Goal: Find specific page/section: Find specific page/section

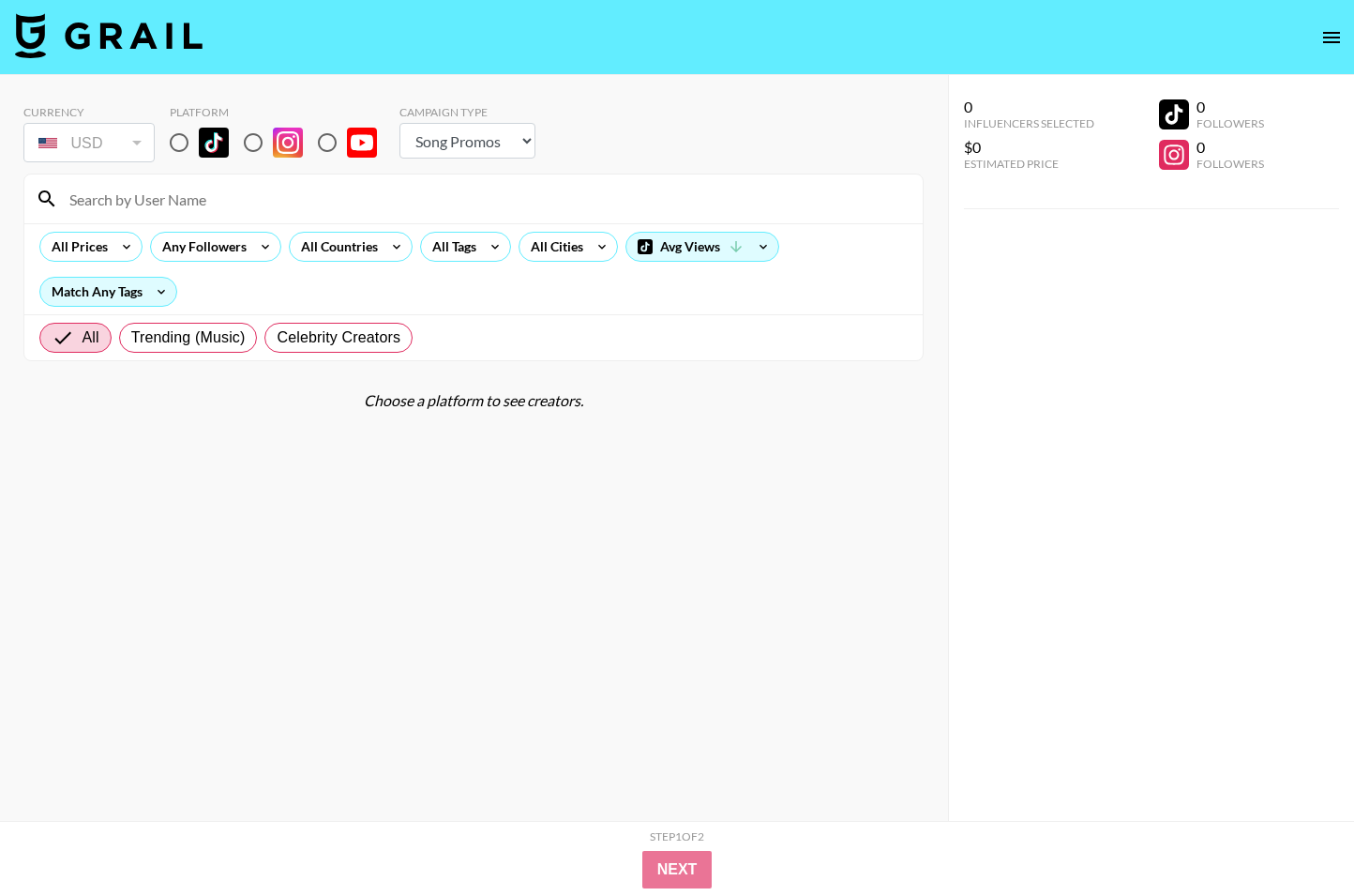
select select "Song"
click at [205, 210] on input at bounding box center [484, 199] width 853 height 30
type input "rh"
click at [312, 136] on input "radio" at bounding box center [327, 142] width 40 height 40
radio input "true"
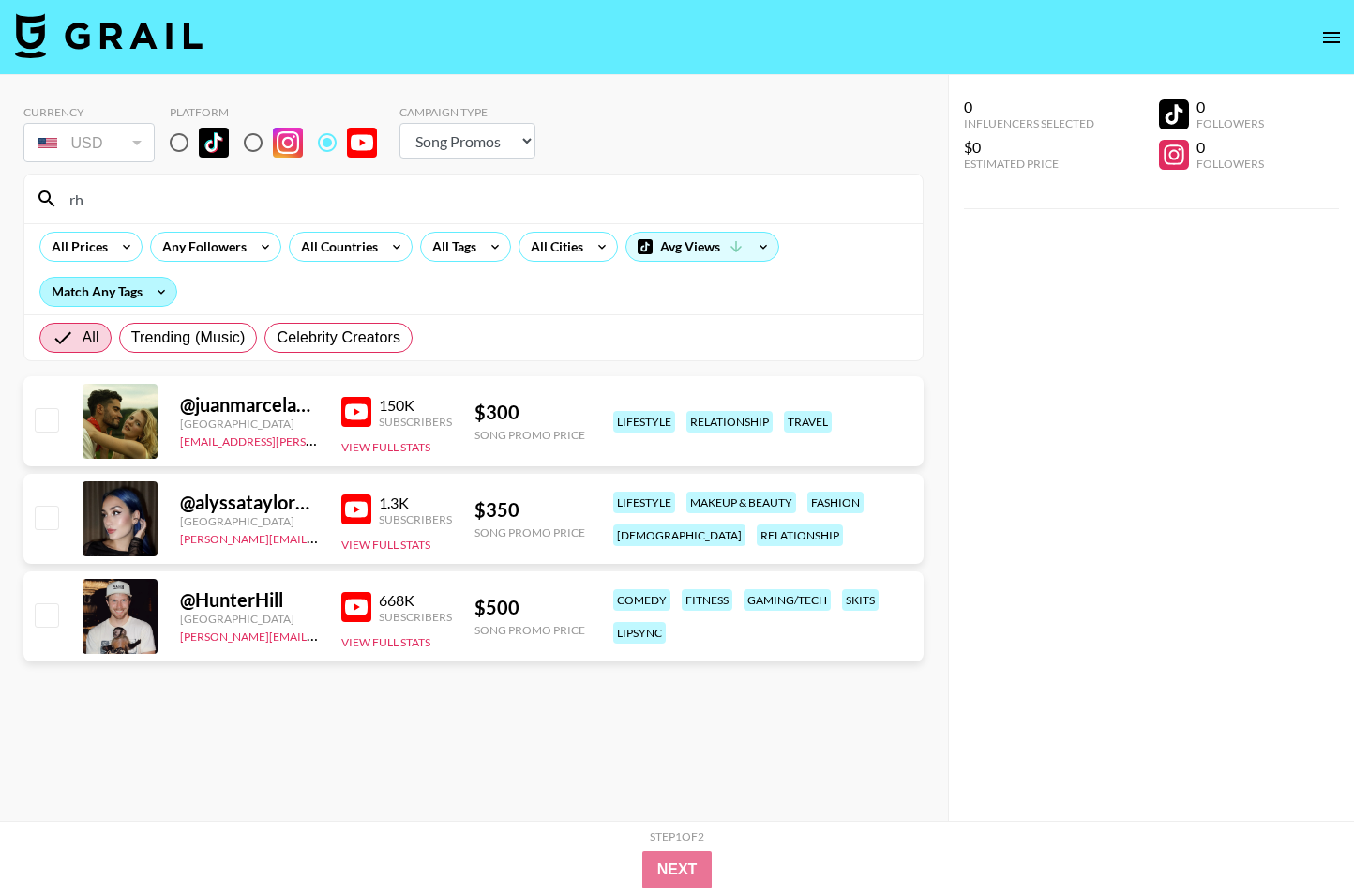
click at [113, 293] on div "Match Any Tags" at bounding box center [108, 292] width 136 height 28
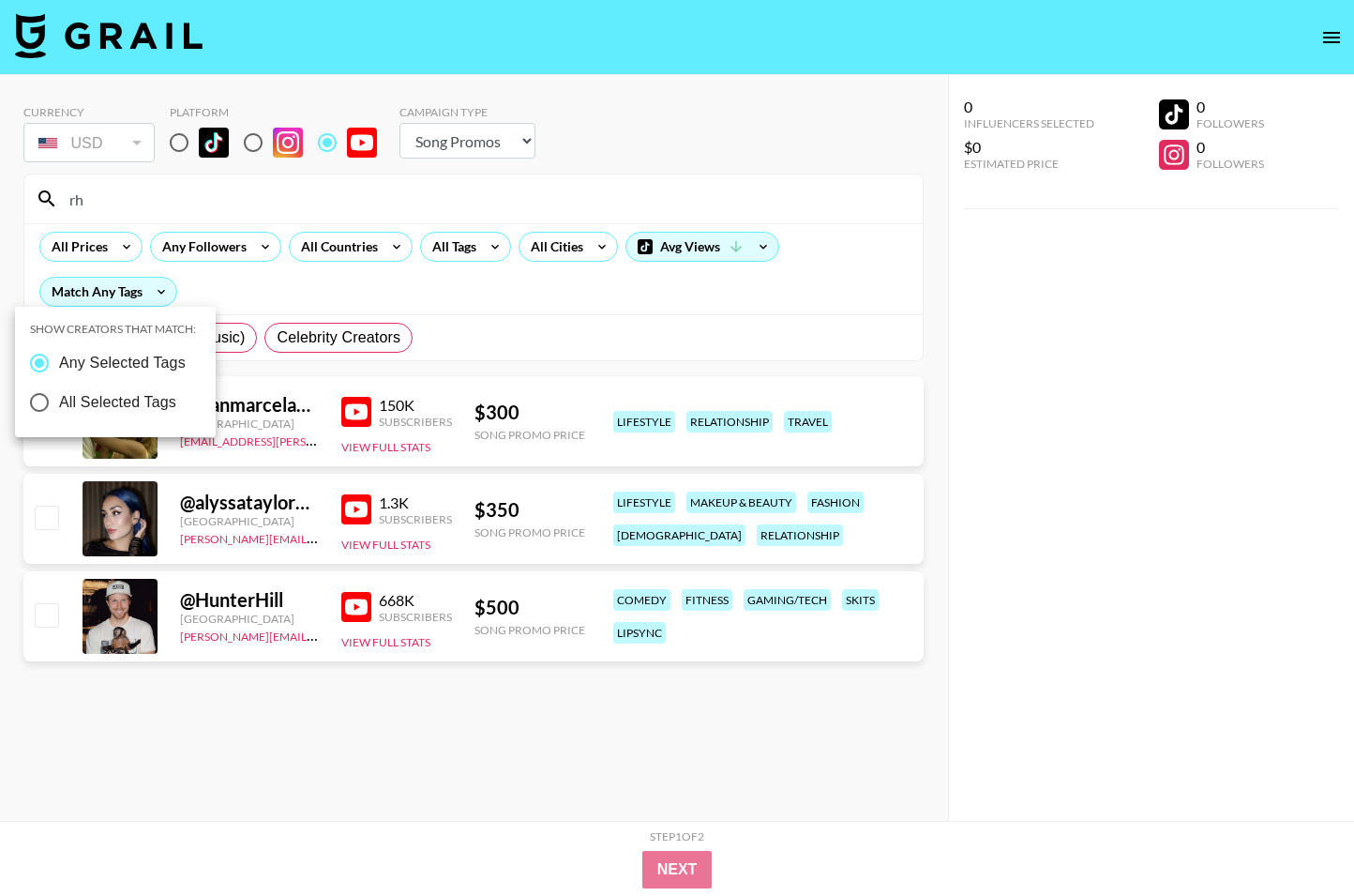
click at [344, 274] on div at bounding box center [677, 448] width 1354 height 896
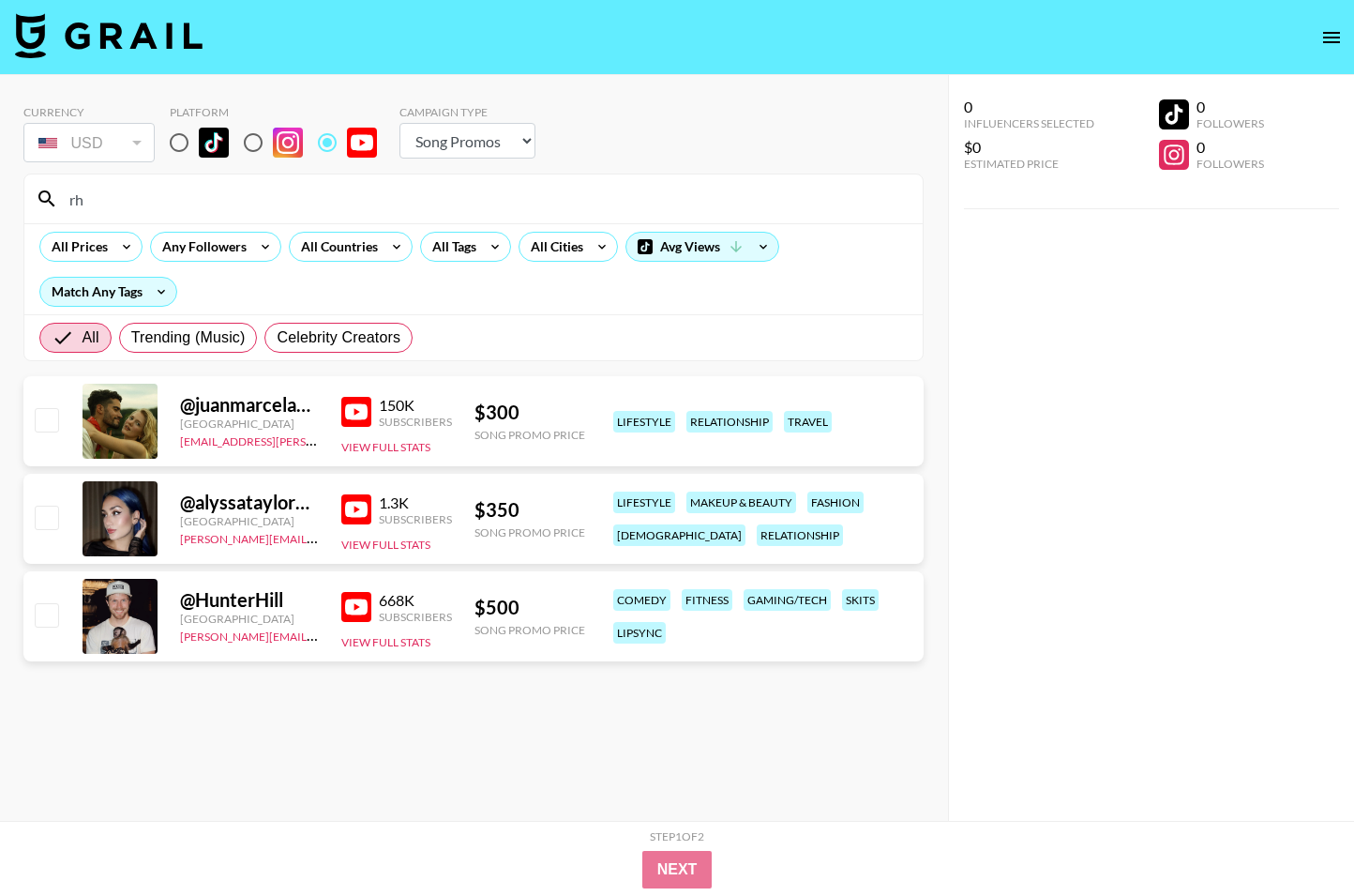
click at [201, 210] on input "rh" at bounding box center [484, 199] width 853 height 30
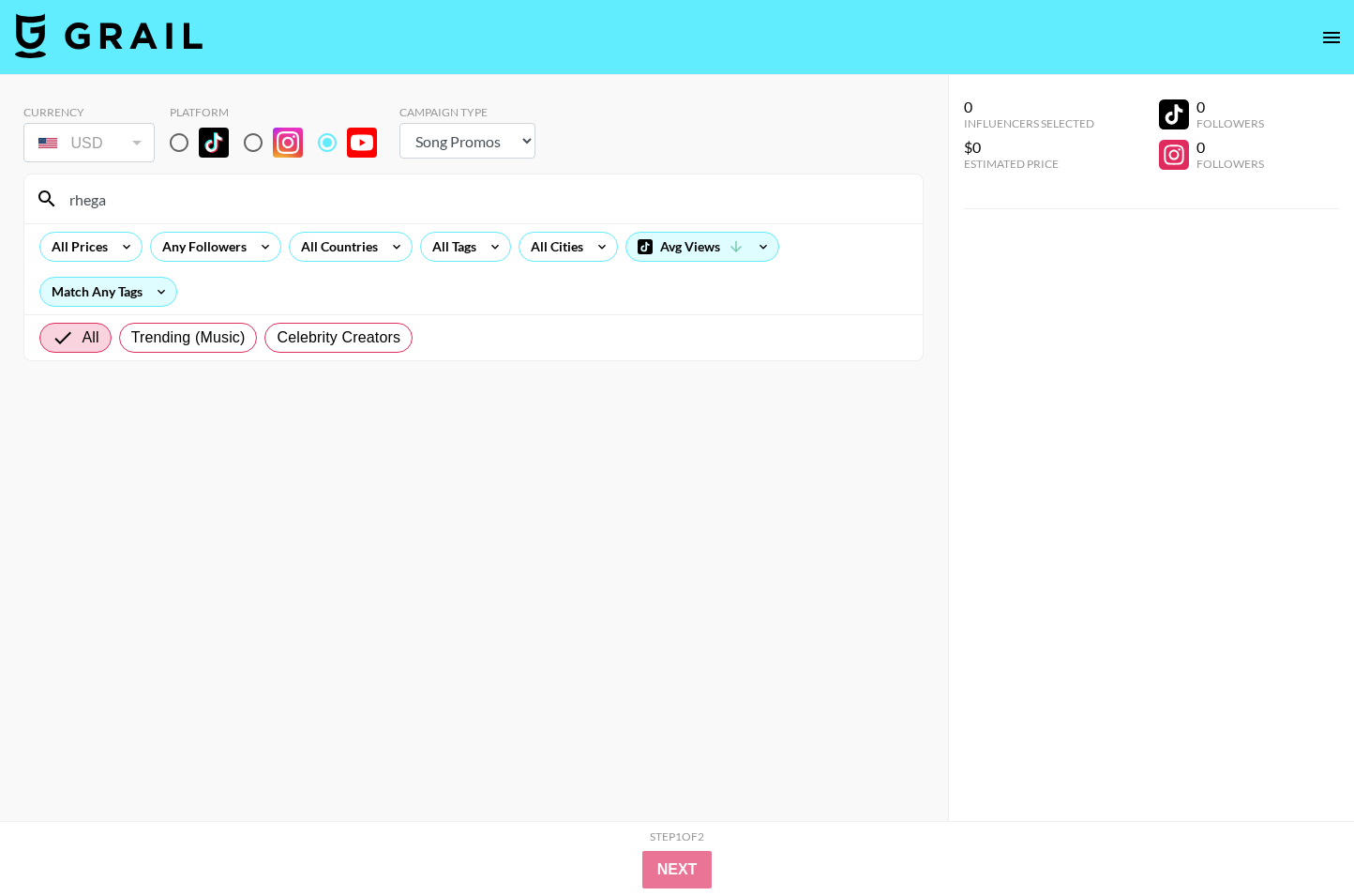
type input "[PERSON_NAME]"
drag, startPoint x: 351, startPoint y: 194, endPoint x: 257, endPoint y: 143, distance: 106.9
click at [257, 143] on input "radio" at bounding box center [253, 142] width 40 height 40
radio input "true"
click at [297, 203] on input "[PERSON_NAME]" at bounding box center [484, 199] width 853 height 30
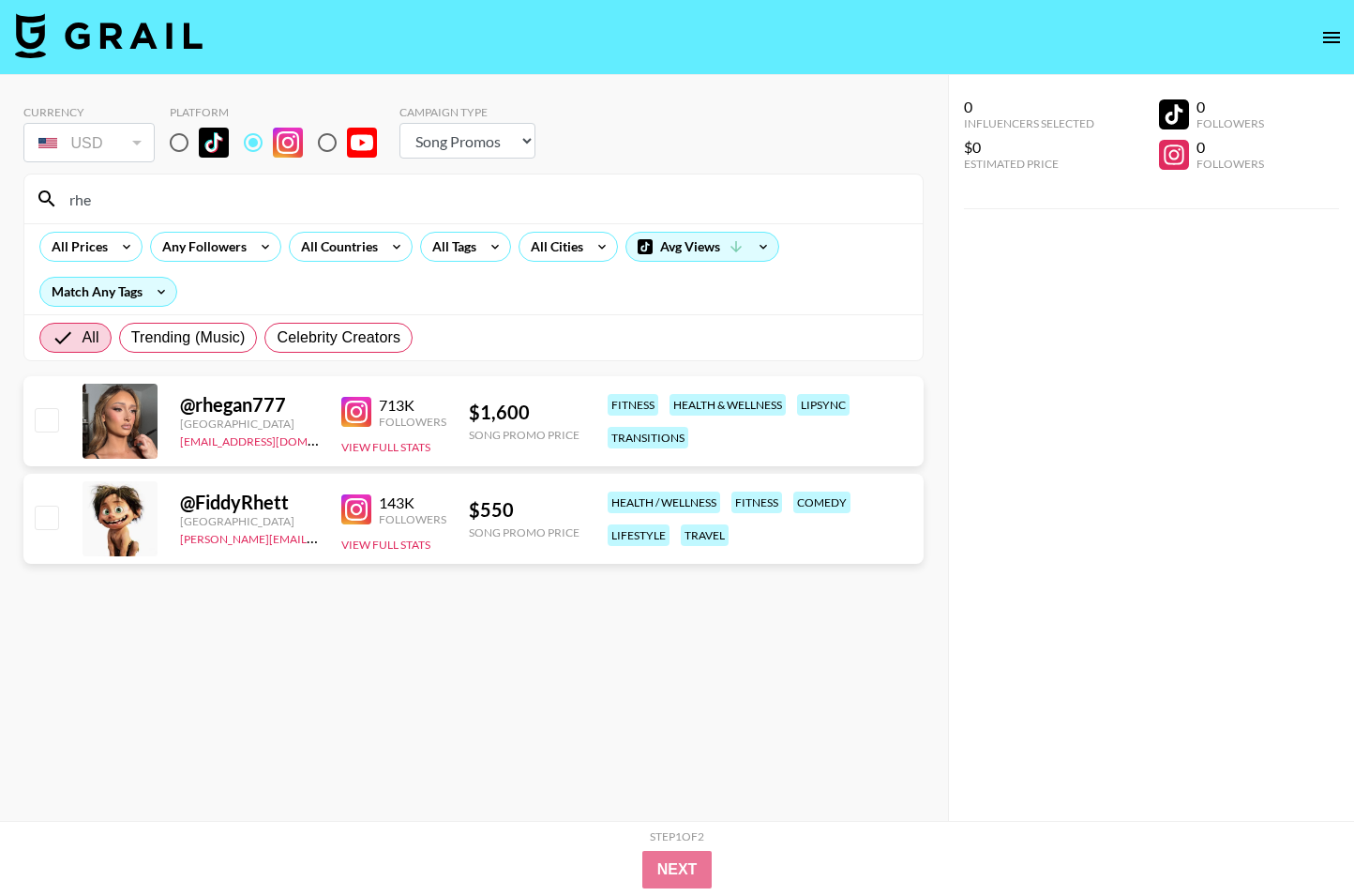
type input "rh"
